Goal: Information Seeking & Learning: Learn about a topic

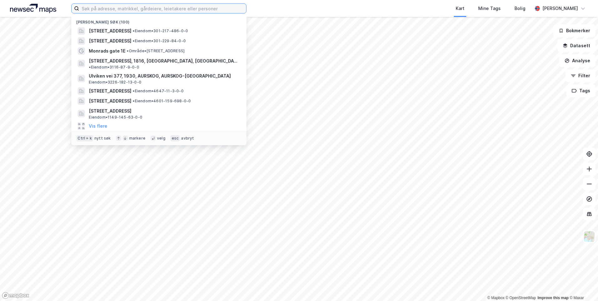
click at [167, 9] on input at bounding box center [162, 8] width 167 height 9
paste input "Fiolveien 12"
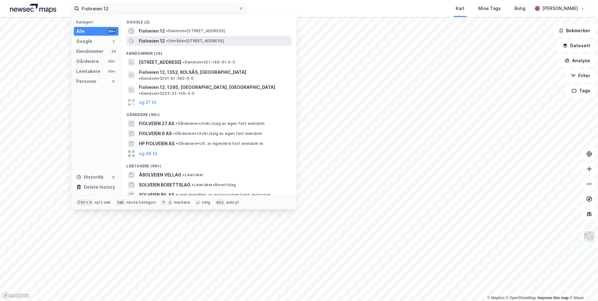
click at [224, 43] on span "• Område • [STREET_ADDRESS]" at bounding box center [195, 40] width 58 height 5
click at [149, 9] on input "Fiolveien 12" at bounding box center [158, 8] width 159 height 9
click at [138, 8] on input "Fiolveien 12" at bounding box center [158, 8] width 159 height 9
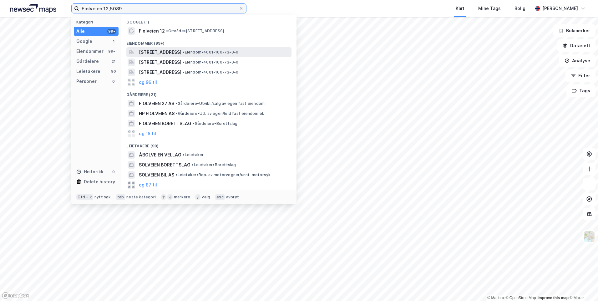
type input "Fiolveien 12,5089"
click at [179, 50] on span "[STREET_ADDRESS]" at bounding box center [160, 52] width 43 height 8
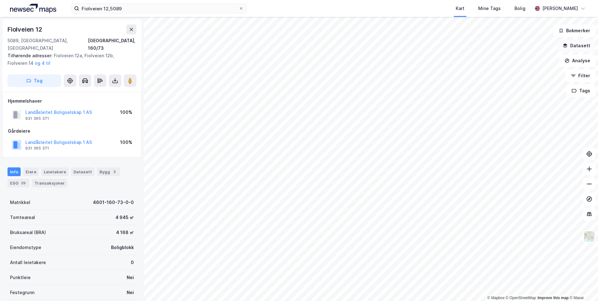
click at [572, 45] on button "Datasett" at bounding box center [576, 45] width 38 height 13
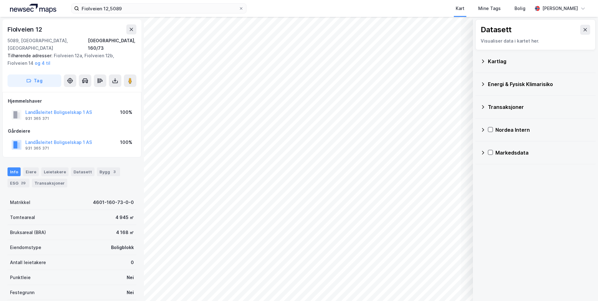
click at [483, 61] on icon at bounding box center [482, 61] width 5 height 5
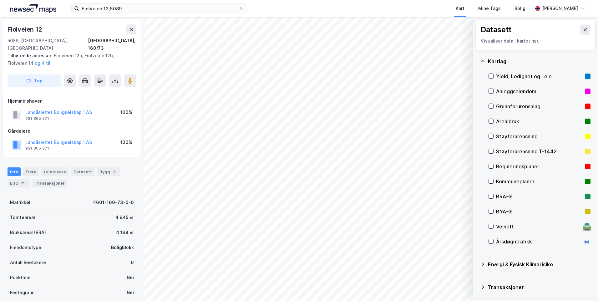
click at [489, 103] on div "Grunnforurensning" at bounding box center [539, 106] width 102 height 15
click at [483, 60] on icon at bounding box center [482, 61] width 5 height 5
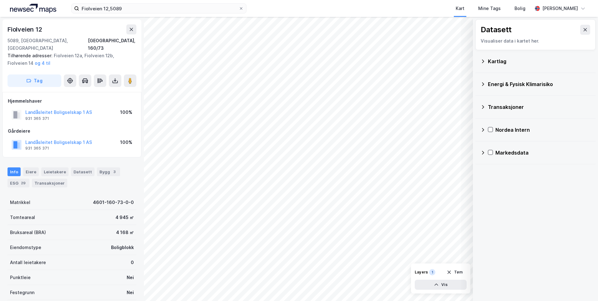
click at [484, 82] on icon at bounding box center [482, 84] width 5 height 5
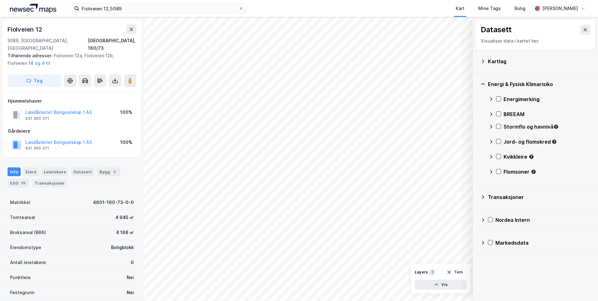
click at [489, 98] on icon at bounding box center [490, 99] width 5 height 5
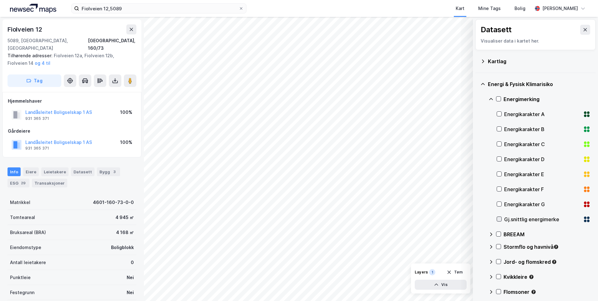
click at [498, 219] on icon at bounding box center [499, 219] width 4 height 4
click at [489, 98] on icon at bounding box center [490, 99] width 5 height 5
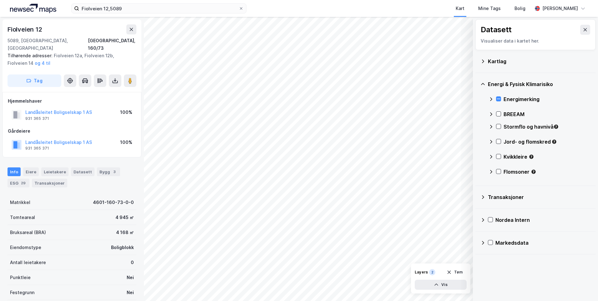
click at [495, 126] on div "Stormflo og havnivå" at bounding box center [539, 129] width 102 height 15
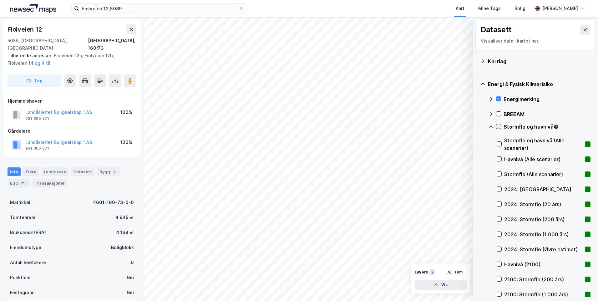
click at [500, 125] on div at bounding box center [498, 126] width 5 height 5
click at [489, 125] on icon at bounding box center [490, 126] width 5 height 5
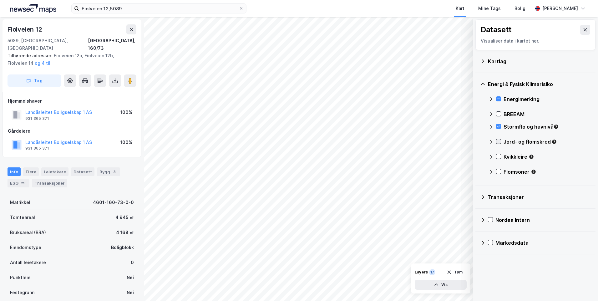
click at [499, 140] on icon at bounding box center [498, 141] width 4 height 4
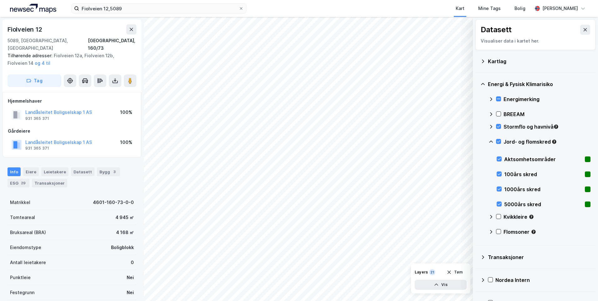
click at [489, 140] on icon at bounding box center [490, 141] width 5 height 5
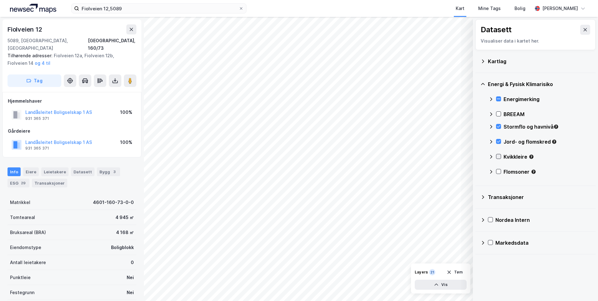
click at [499, 155] on icon at bounding box center [498, 156] width 4 height 4
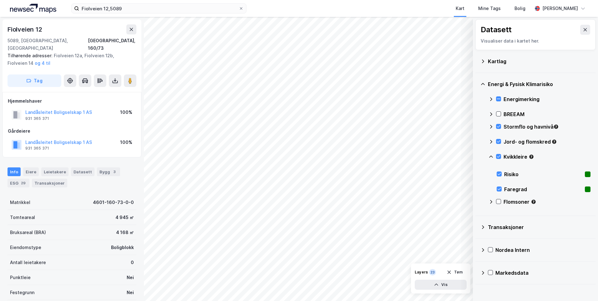
click at [492, 155] on icon at bounding box center [490, 156] width 5 height 5
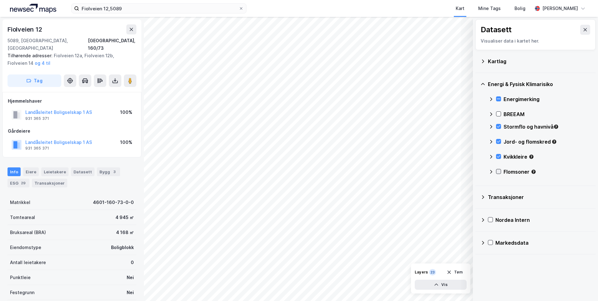
click at [498, 171] on icon at bounding box center [498, 171] width 4 height 4
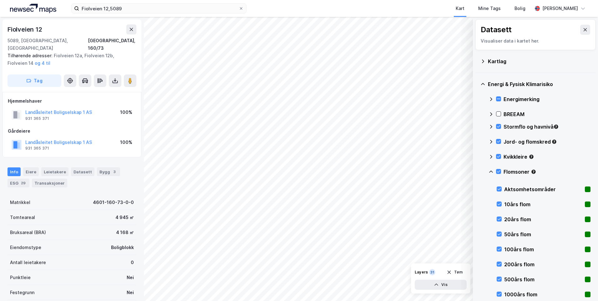
click at [490, 170] on icon at bounding box center [490, 171] width 5 height 5
